Goal: Task Accomplishment & Management: Manage account settings

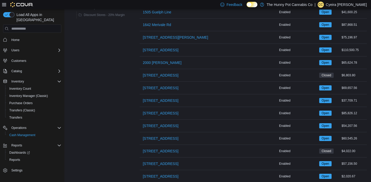
scroll to position [407, 0]
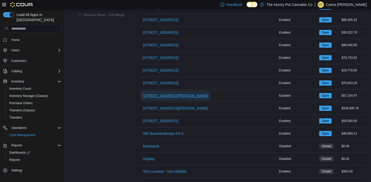
click at [153, 97] on span "[STREET_ADDRESS][PERSON_NAME]" at bounding box center [175, 95] width 65 height 5
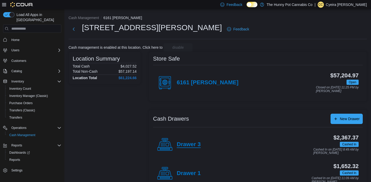
click at [183, 144] on h4 "Drawer 3" at bounding box center [189, 144] width 24 height 7
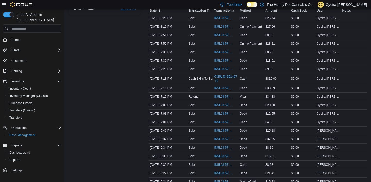
scroll to position [99, 0]
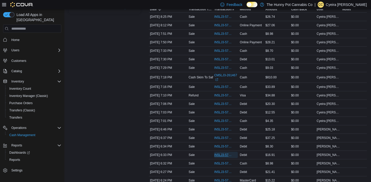
click at [219, 157] on span "IN5LJ3-5763790" at bounding box center [223, 155] width 18 height 4
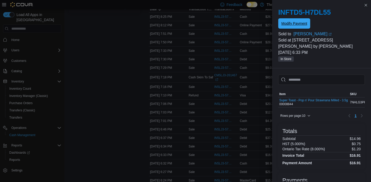
click at [299, 23] on span "Modify Payment" at bounding box center [294, 23] width 26 height 5
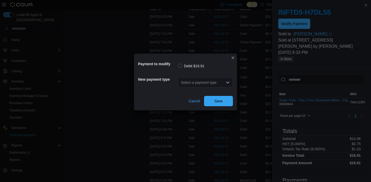
click at [225, 79] on div "Select a payment type" at bounding box center [205, 82] width 55 height 10
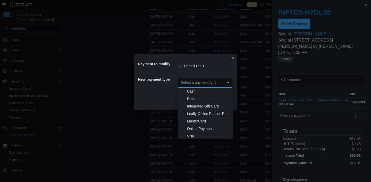
click at [199, 121] on span "MasterCard" at bounding box center [208, 120] width 43 height 5
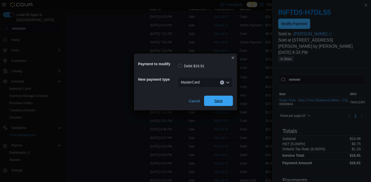
click at [219, 100] on span "Save" at bounding box center [218, 100] width 8 height 5
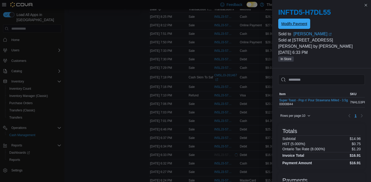
scroll to position [0, 0]
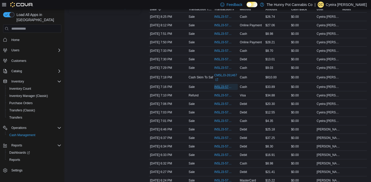
click at [219, 89] on span "IN5LJ3-5764143" at bounding box center [223, 87] width 18 height 4
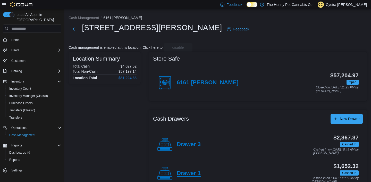
click at [181, 172] on h4 "Drawer 1" at bounding box center [189, 173] width 24 height 7
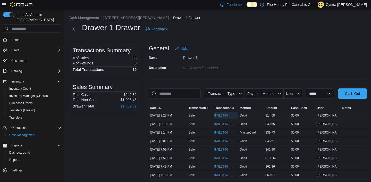
click at [223, 117] on span "IN5LJ3-5764717" at bounding box center [223, 115] width 18 height 4
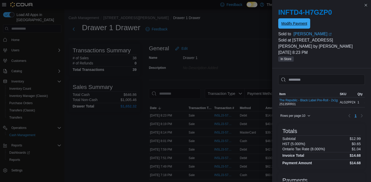
click at [296, 22] on span "Modify Payment" at bounding box center [294, 23] width 26 height 5
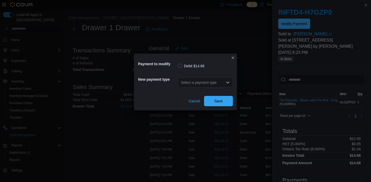
click at [224, 83] on div "Select a payment type" at bounding box center [205, 82] width 55 height 10
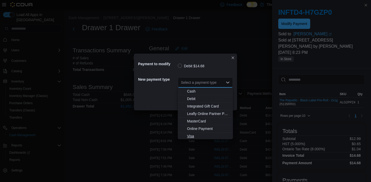
click at [191, 134] on span "Visa" at bounding box center [208, 135] width 43 height 5
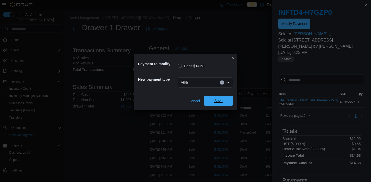
click at [219, 104] on span "Save" at bounding box center [218, 100] width 23 height 10
